Goal: Task Accomplishment & Management: Use online tool/utility

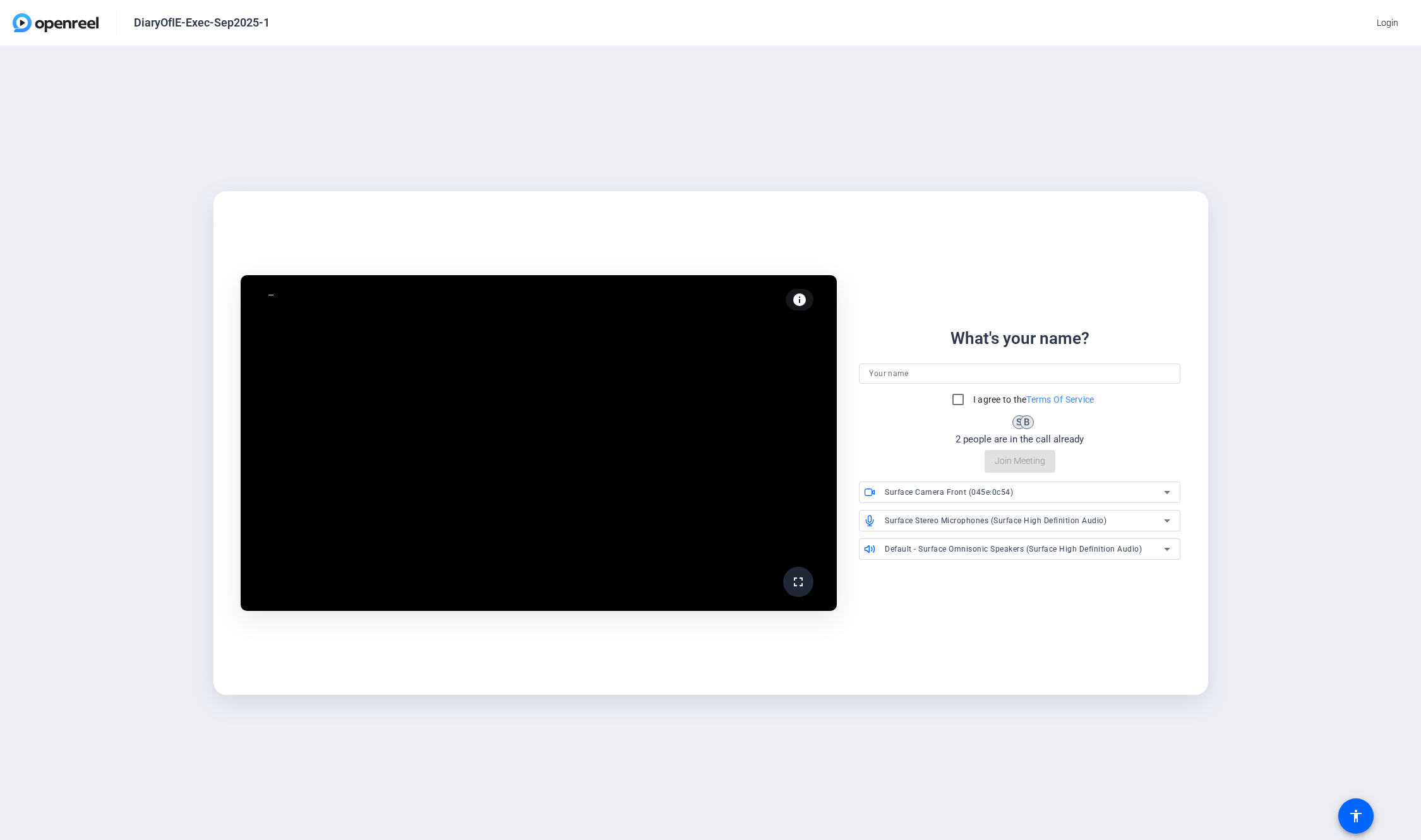
click at [795, 266] on div "fullscreen info Test your audio and video What's your name? I agree to the Term…" at bounding box center [710, 443] width 974 height 370
click at [932, 376] on input at bounding box center [1019, 374] width 302 height 15
type input "Mats"
click at [957, 396] on input "I agree to the Terms Of Service" at bounding box center [958, 400] width 26 height 26
checkbox input "true"
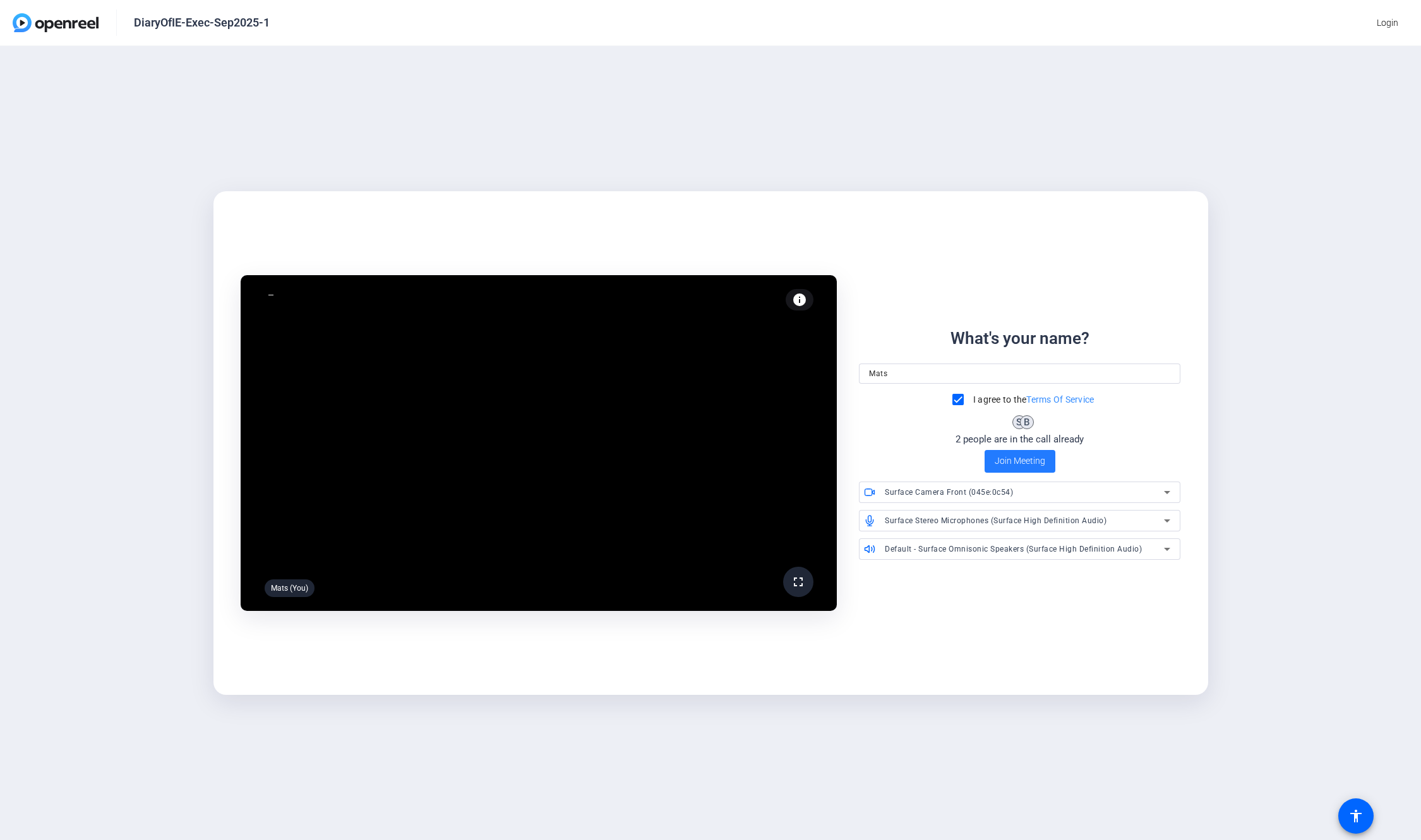
click at [1015, 458] on span "Join Meeting" at bounding box center [1019, 461] width 50 height 14
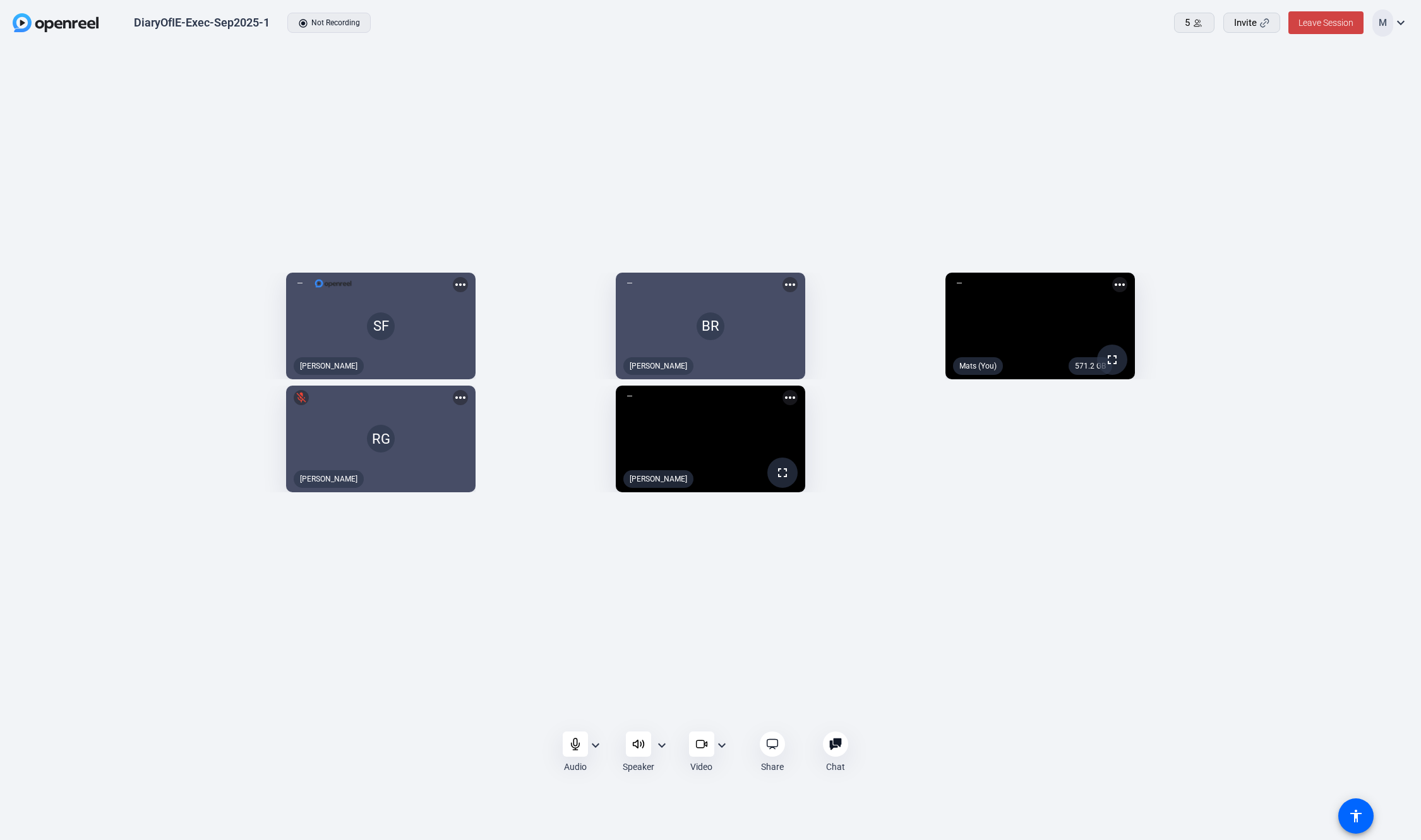
drag, startPoint x: 775, startPoint y: 424, endPoint x: 911, endPoint y: 407, distance: 137.1
click at [798, 405] on mat-icon "more_horiz" at bounding box center [789, 397] width 15 height 15
click at [900, 422] on span "Pin to screen" at bounding box center [885, 422] width 50 height 15
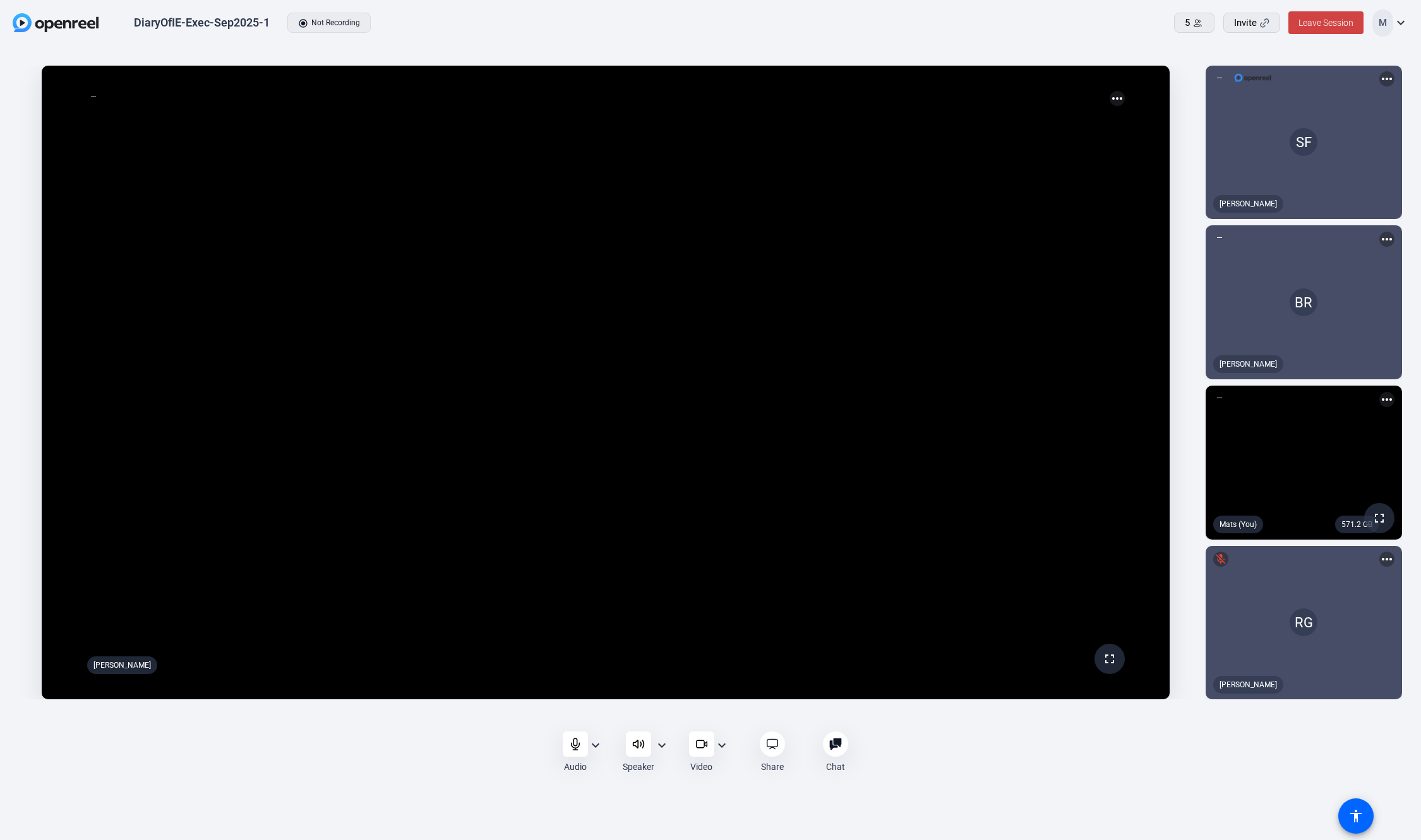
click at [723, 448] on video at bounding box center [605, 383] width 1128 height 634
